Goal: Task Accomplishment & Management: Manage account settings

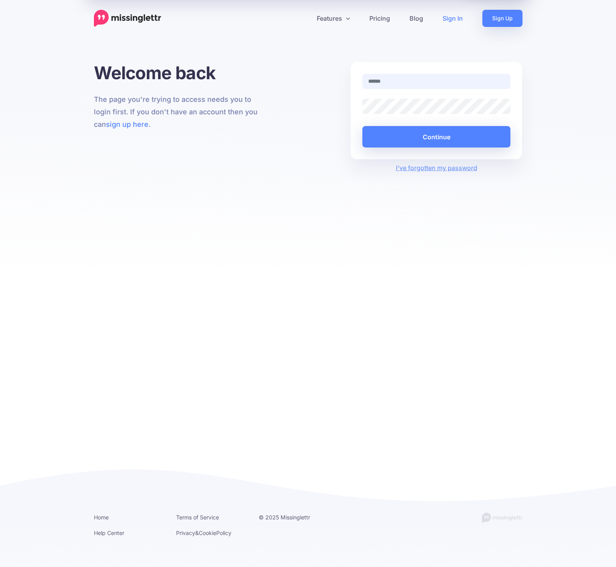
type input "**********"
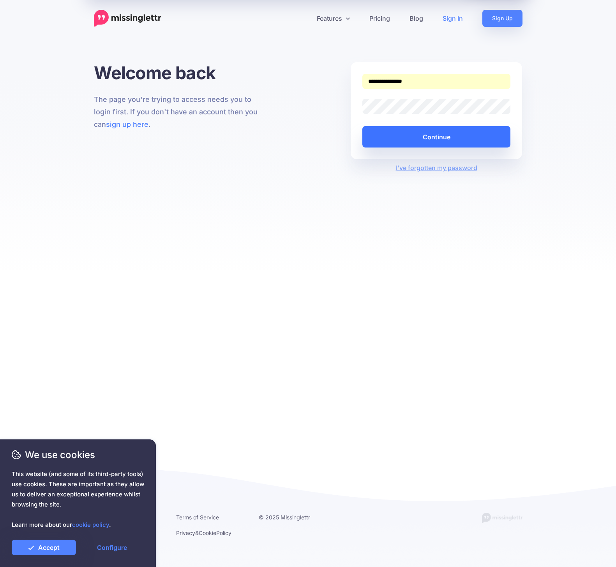
click at [441, 139] on button "Continue" at bounding box center [437, 136] width 149 height 21
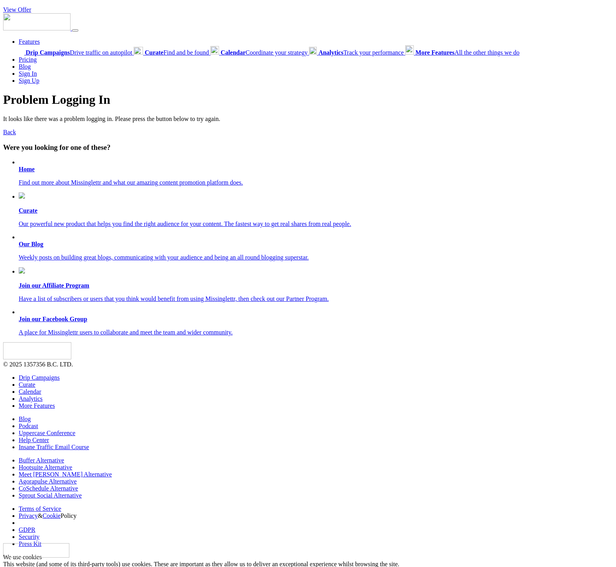
click at [27, 172] on b "Home" at bounding box center [27, 169] width 16 height 7
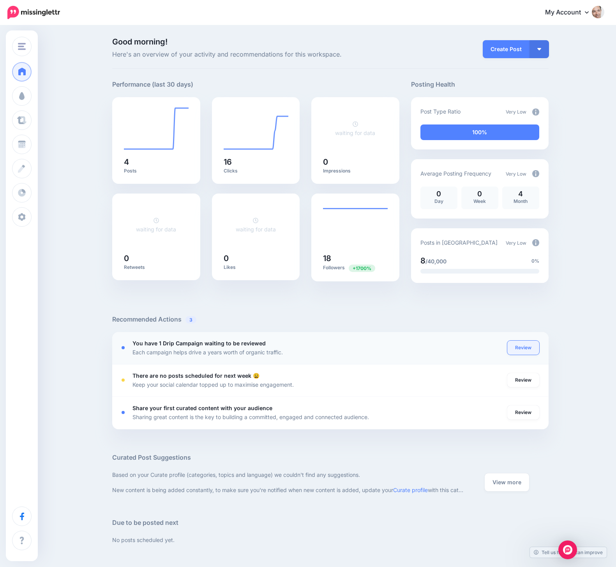
click at [518, 349] on link "Review" at bounding box center [524, 347] width 32 height 14
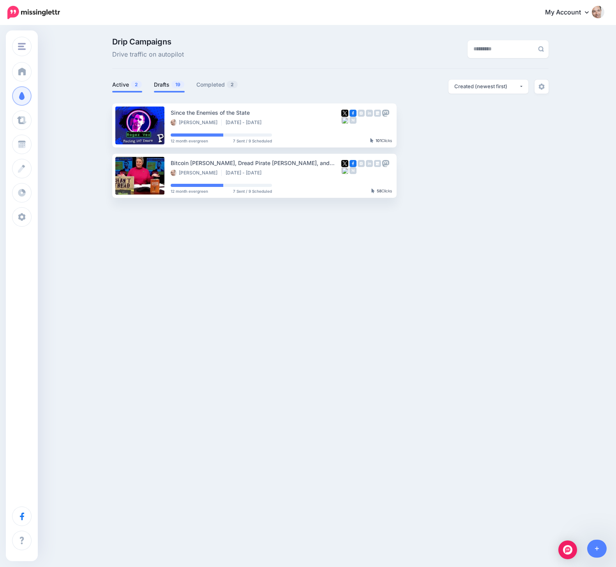
click at [163, 85] on link "Drafts 19" at bounding box center [169, 84] width 31 height 9
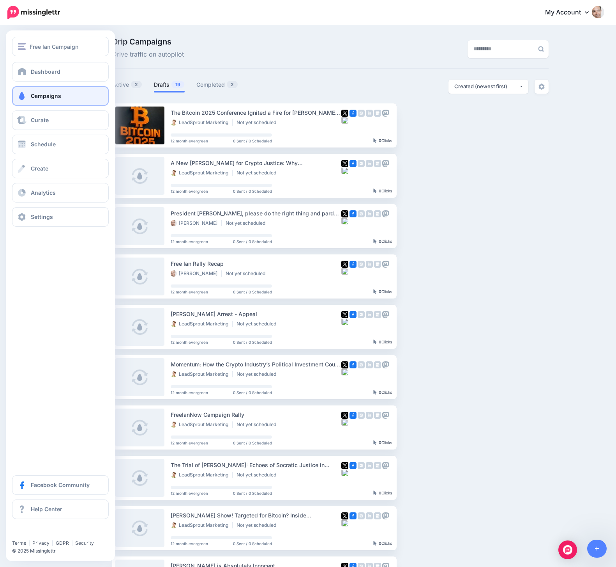
click at [42, 88] on link "Campaigns" at bounding box center [60, 95] width 97 height 19
click at [42, 80] on link "Dashboard" at bounding box center [60, 71] width 97 height 19
